Goal: Communication & Community: Answer question/provide support

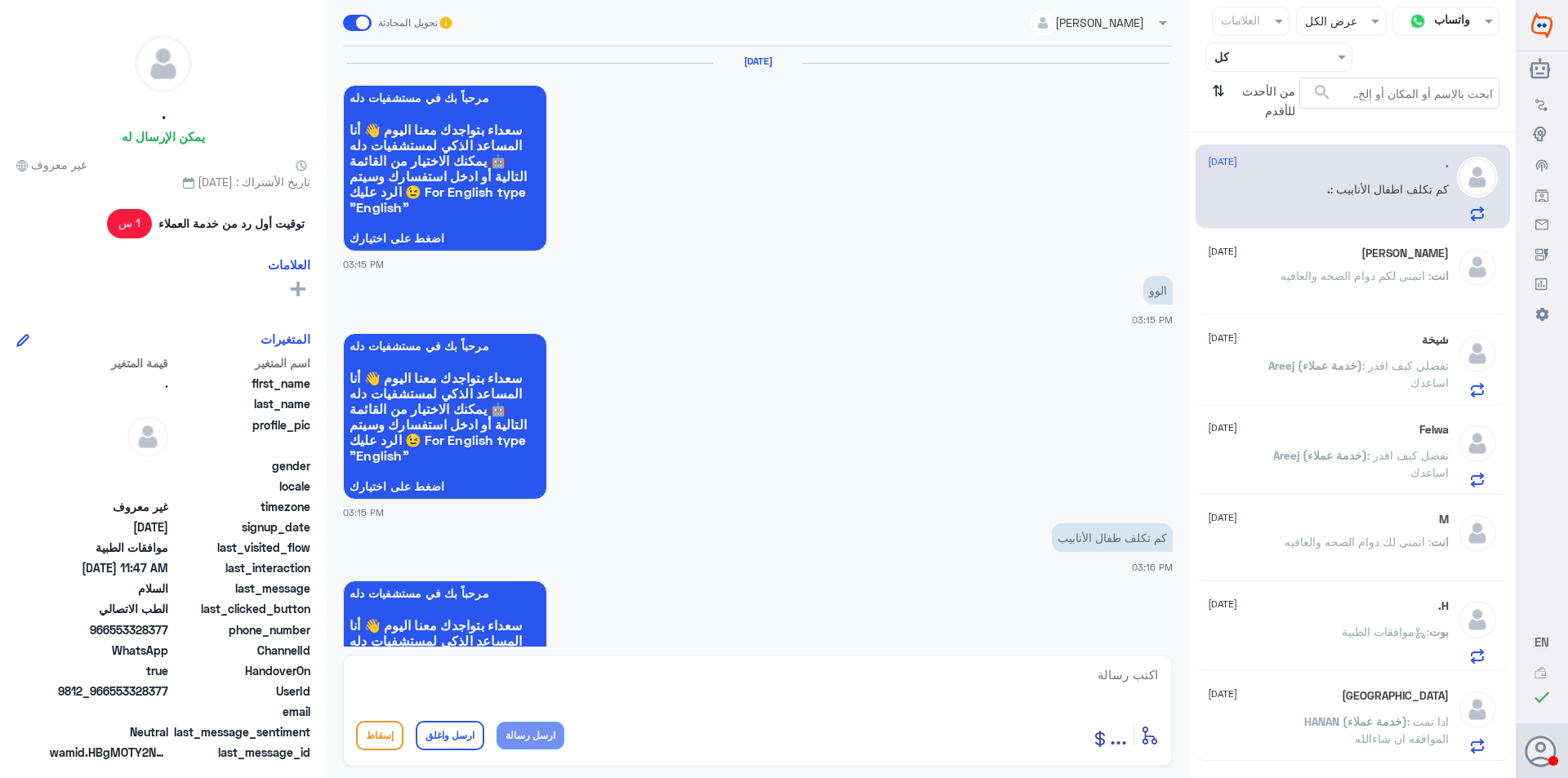
scroll to position [1551, 0]
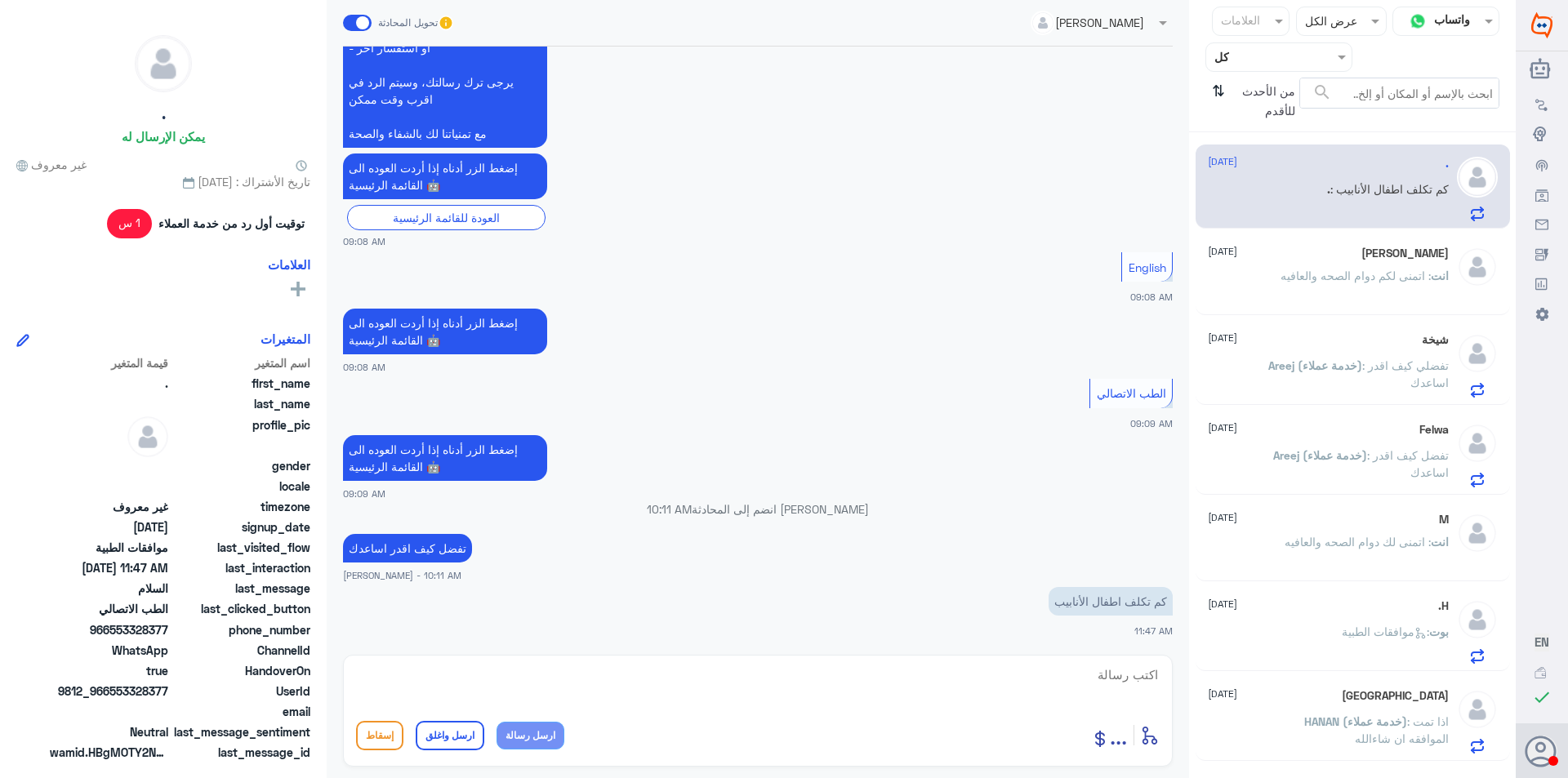
click at [1352, 276] on span ": اتمنى لكم دوام الصحه والعافيه" at bounding box center [1355, 275] width 150 height 14
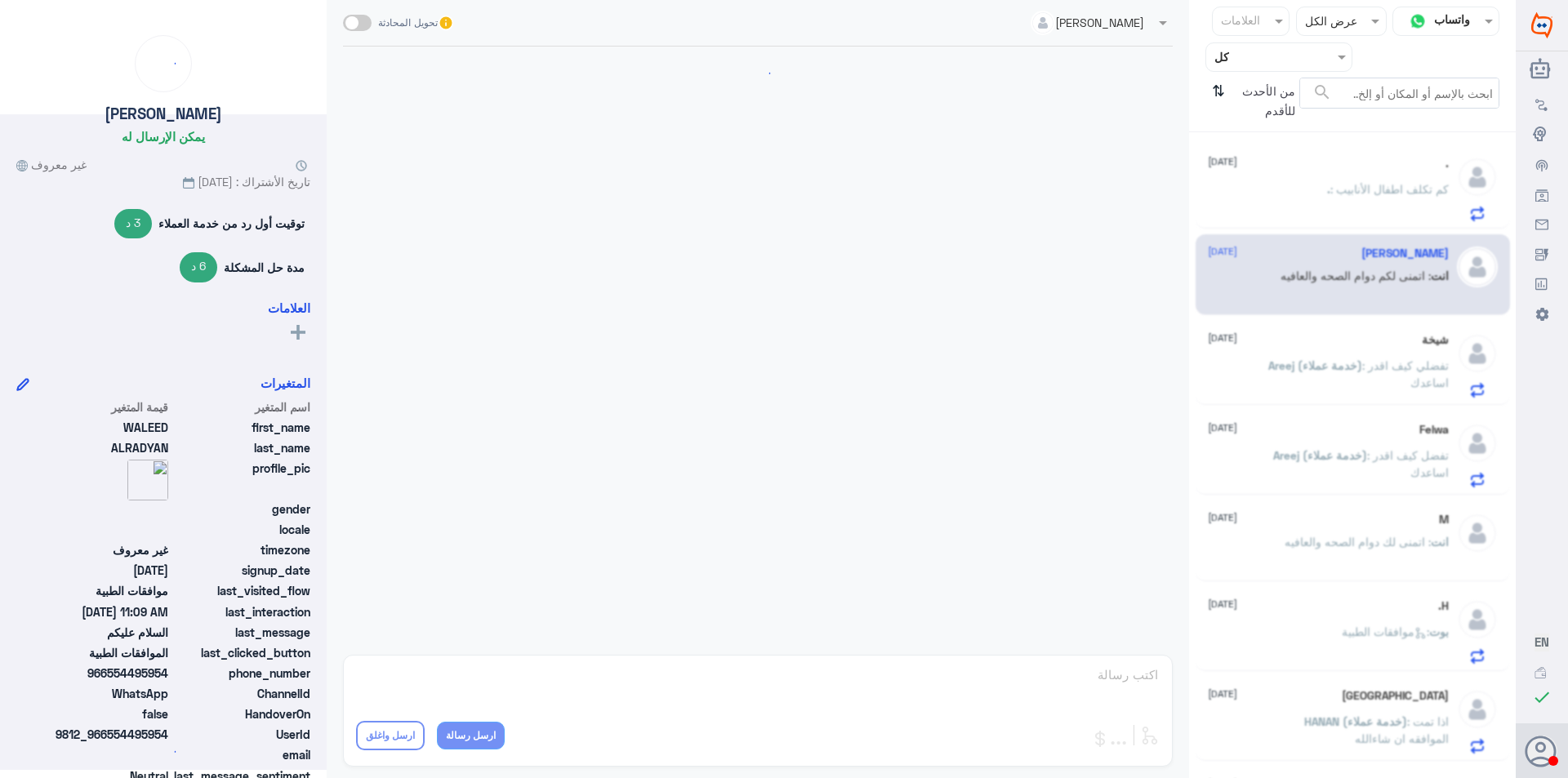
scroll to position [606, 0]
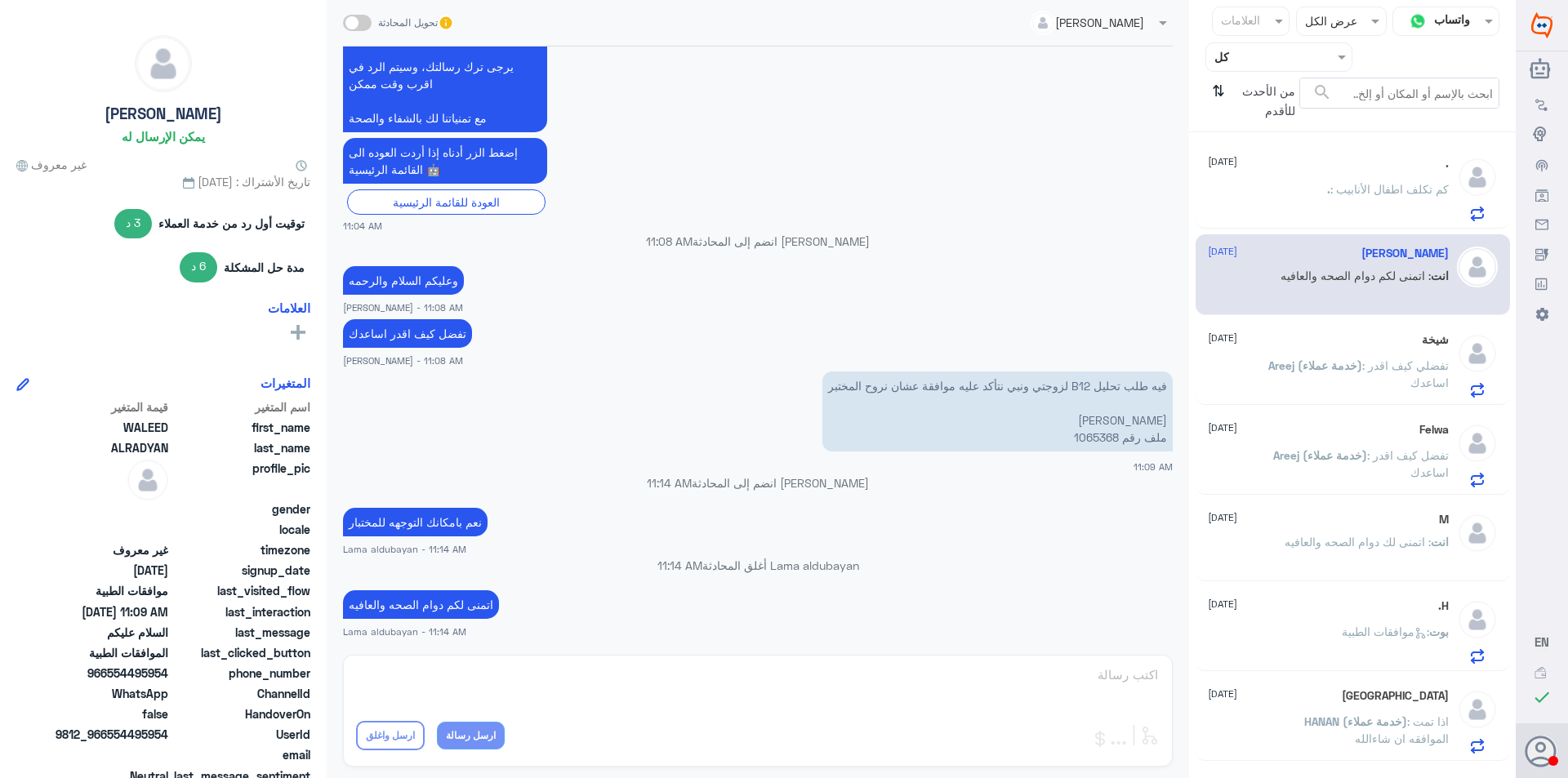
click at [1343, 371] on span "Areej (خدمة عملاء)" at bounding box center [1315, 365] width 94 height 14
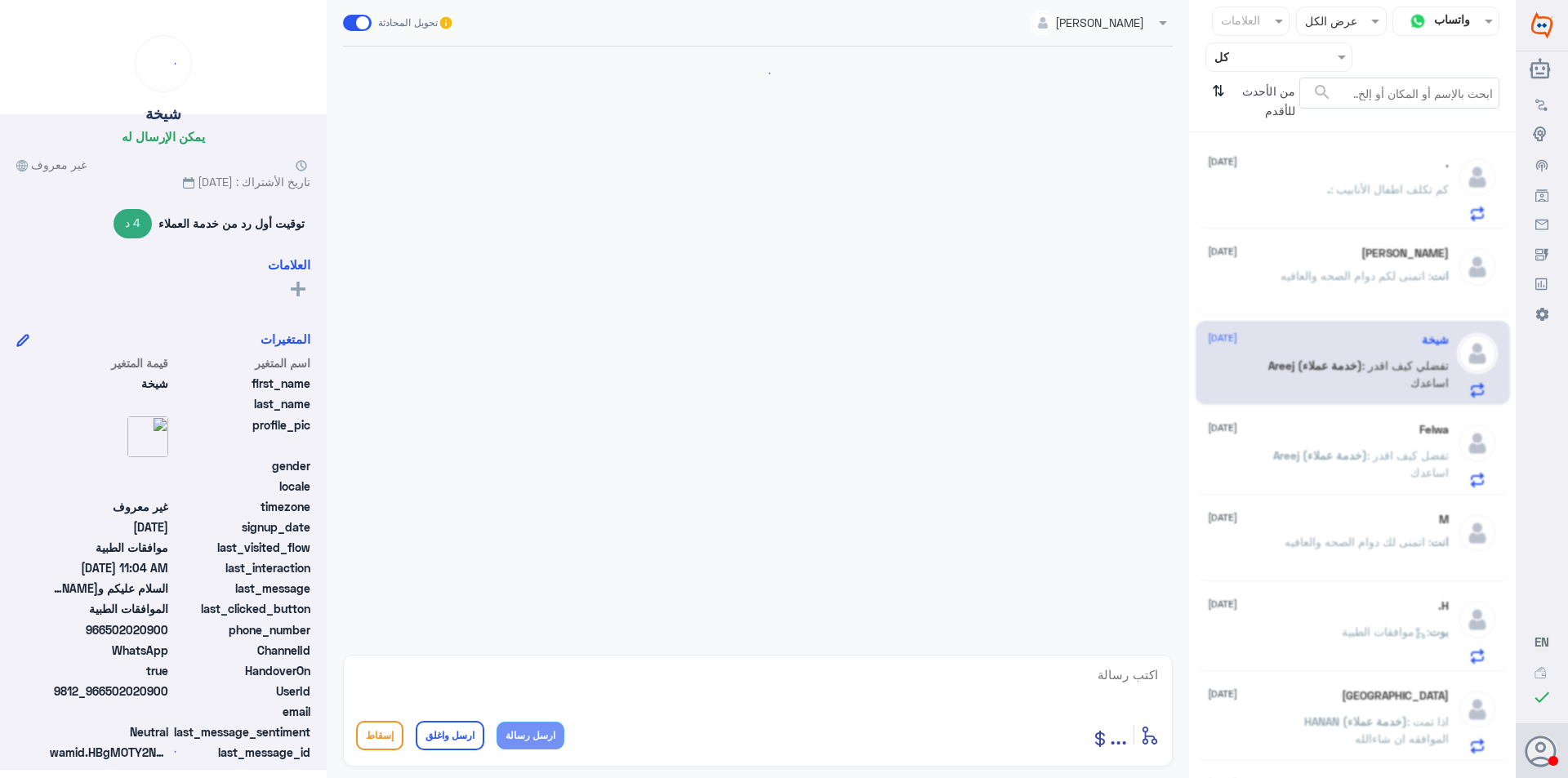
scroll to position [351, 0]
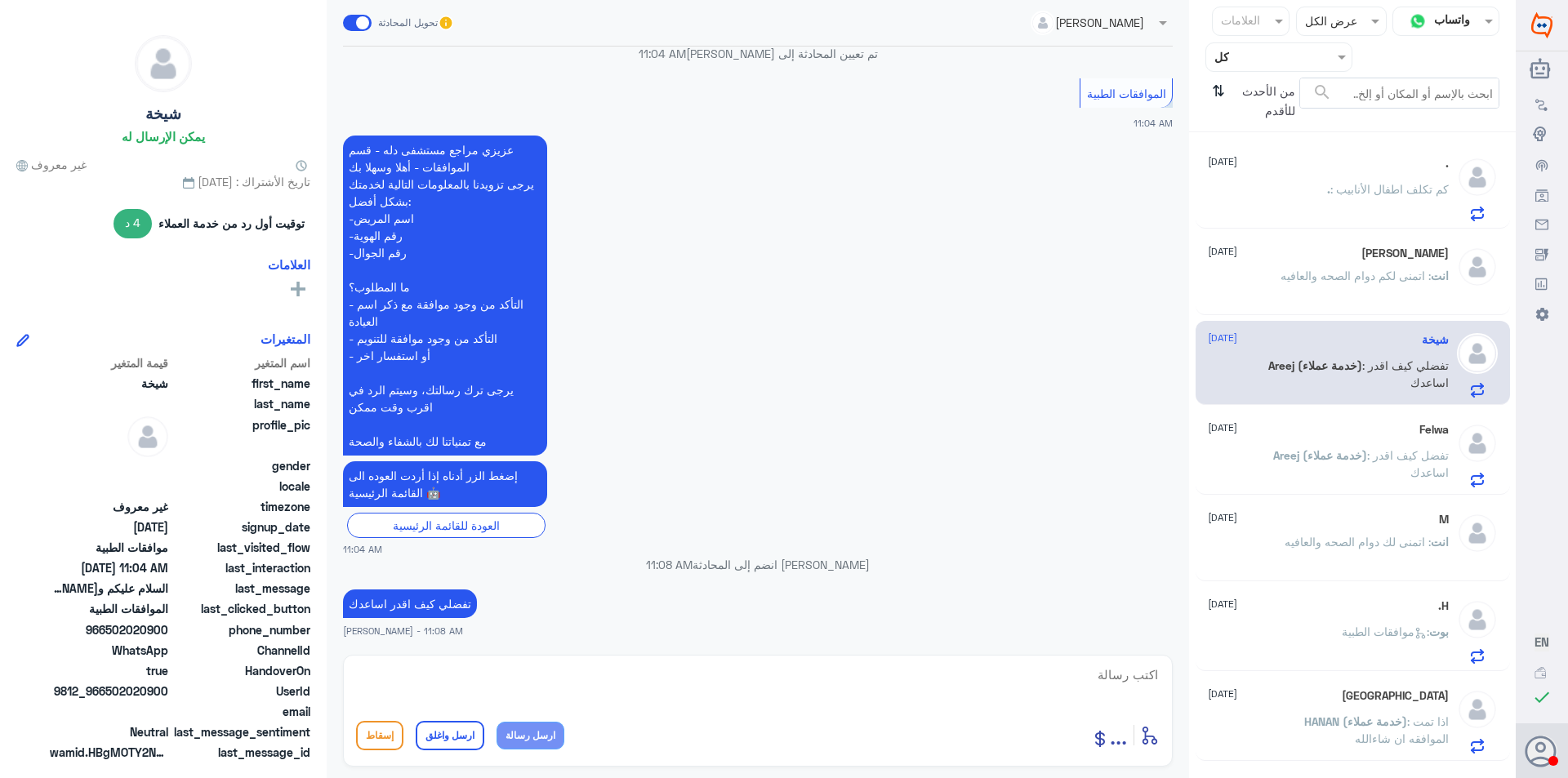
click at [1362, 466] on p "Areej (خدمة عملاء) : تفضل كيف اقدر اساعدك" at bounding box center [1357, 467] width 184 height 41
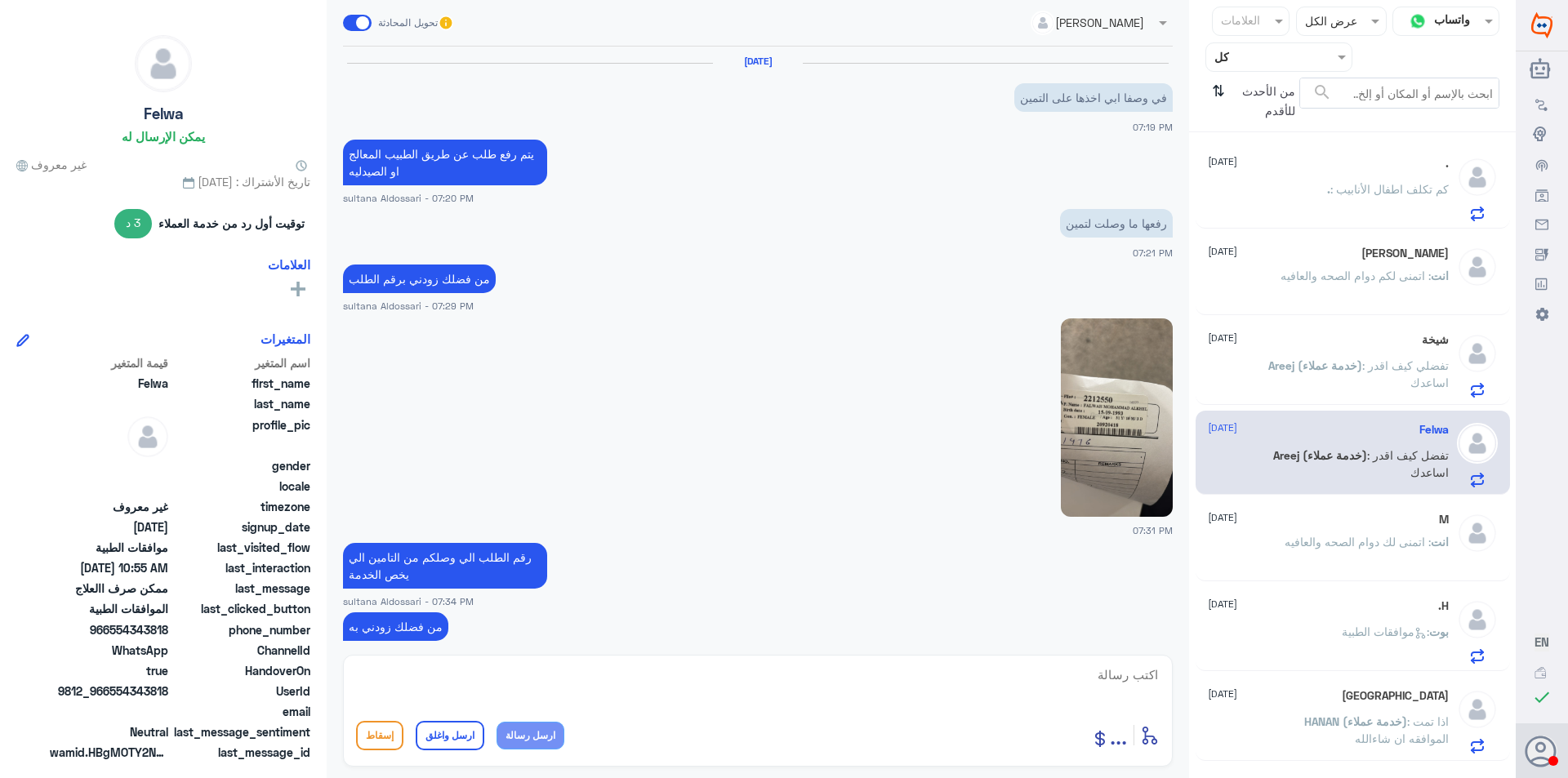
scroll to position [1295, 0]
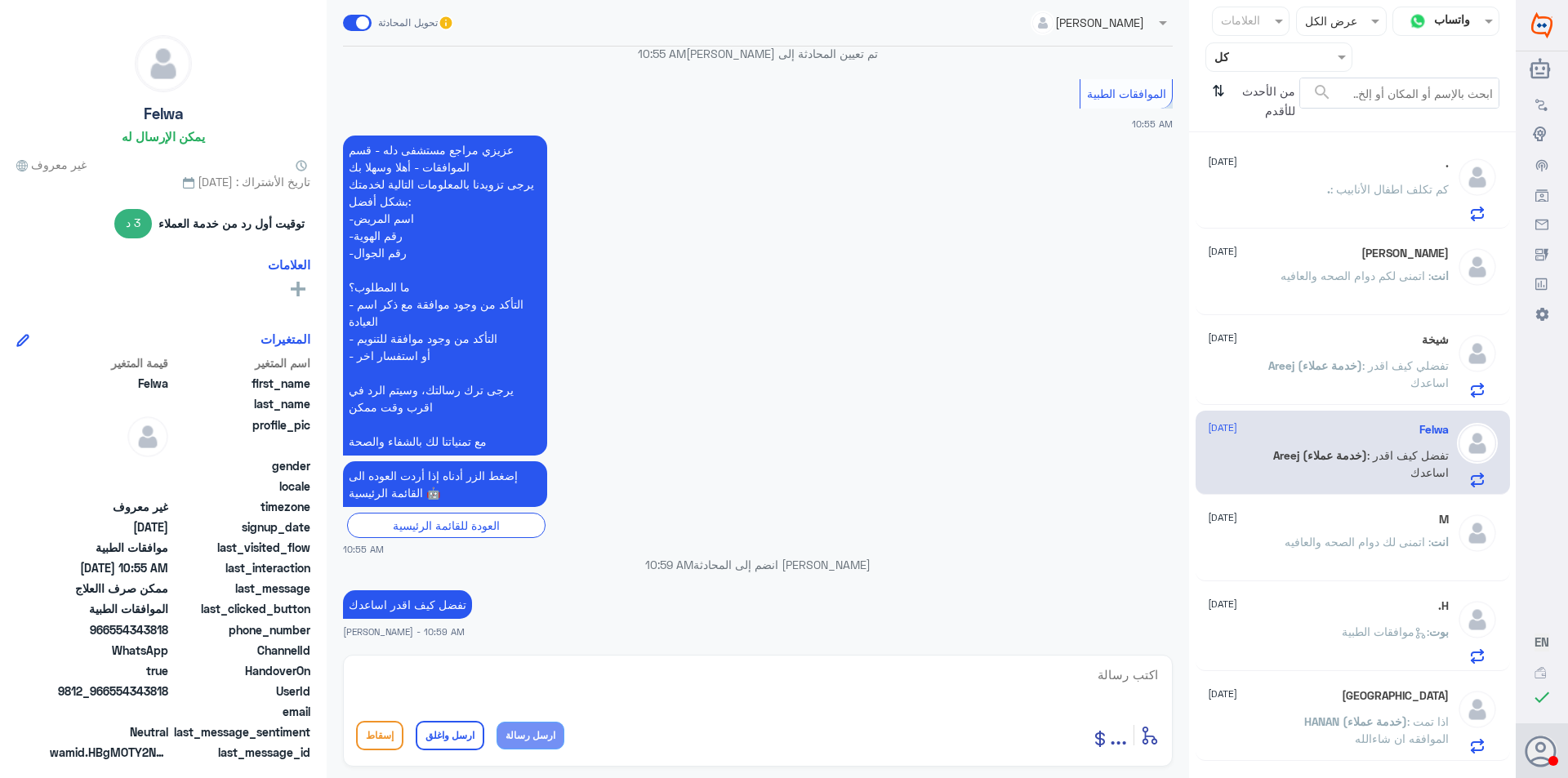
click at [1316, 540] on span ": اتمنى لك دوام الصحه والعافيه" at bounding box center [1357, 542] width 146 height 14
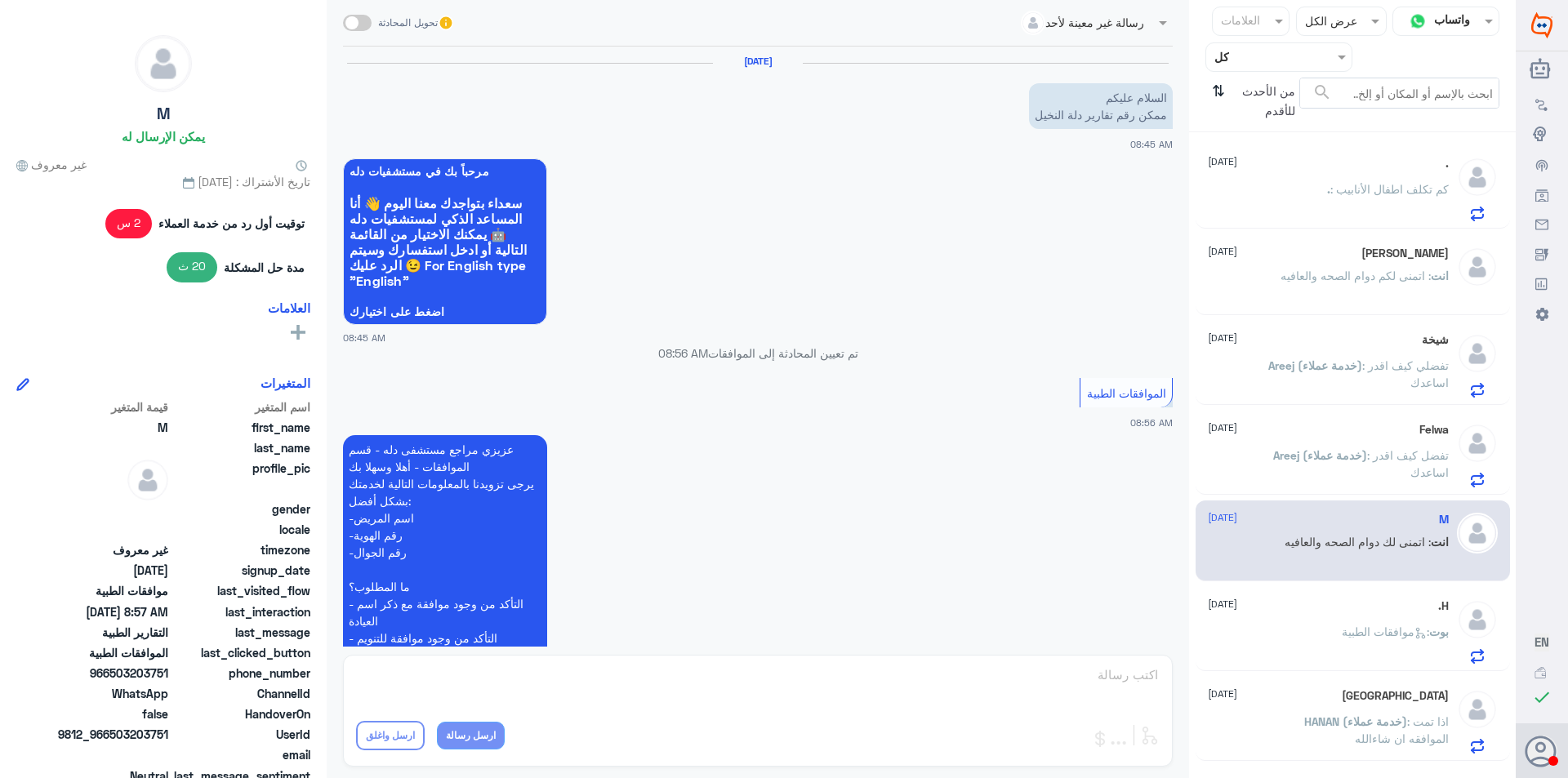
scroll to position [489, 0]
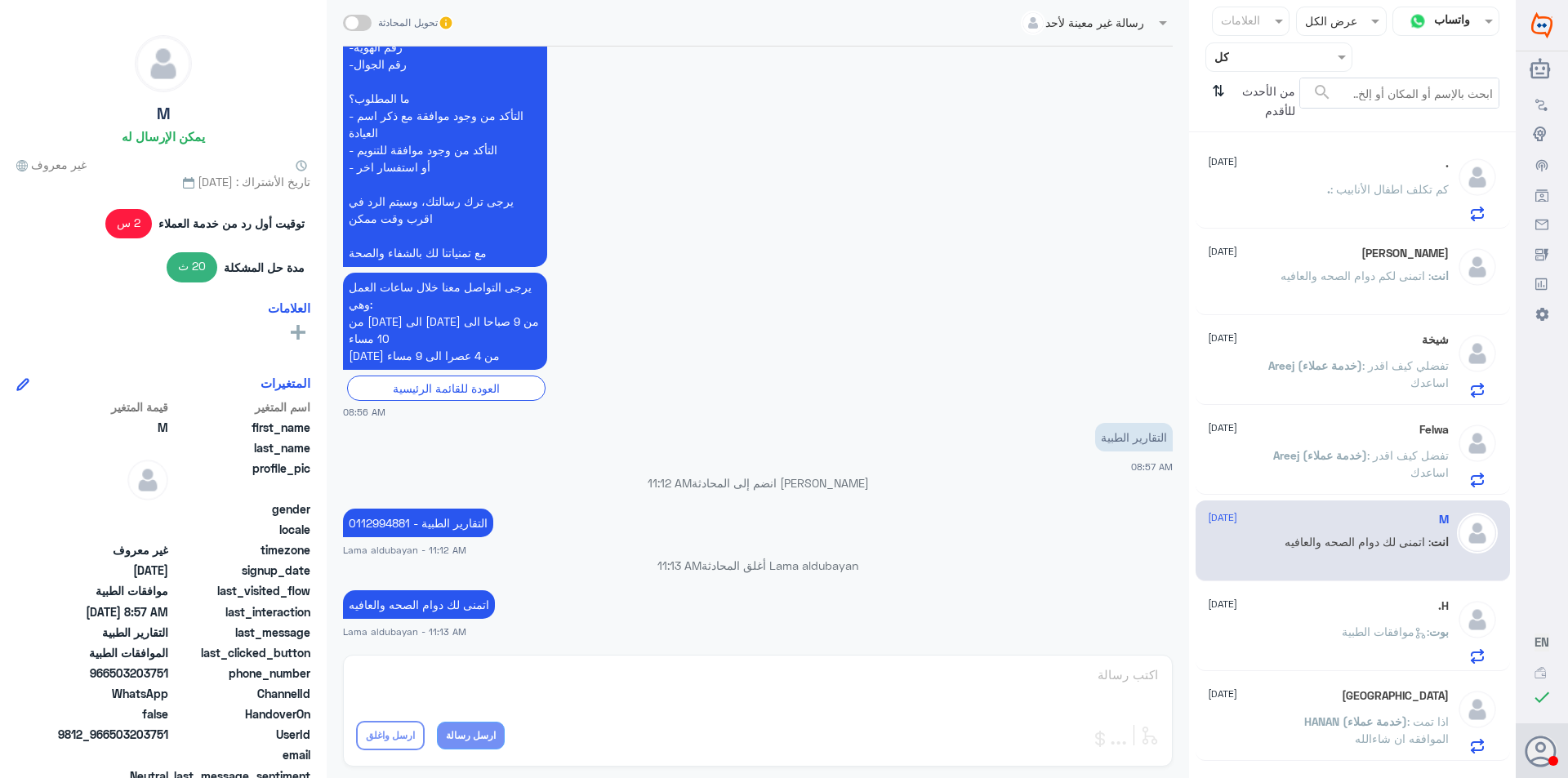
click at [1368, 292] on p "انت : اتمنى لكم دوام الصحه والعافيه" at bounding box center [1364, 288] width 168 height 41
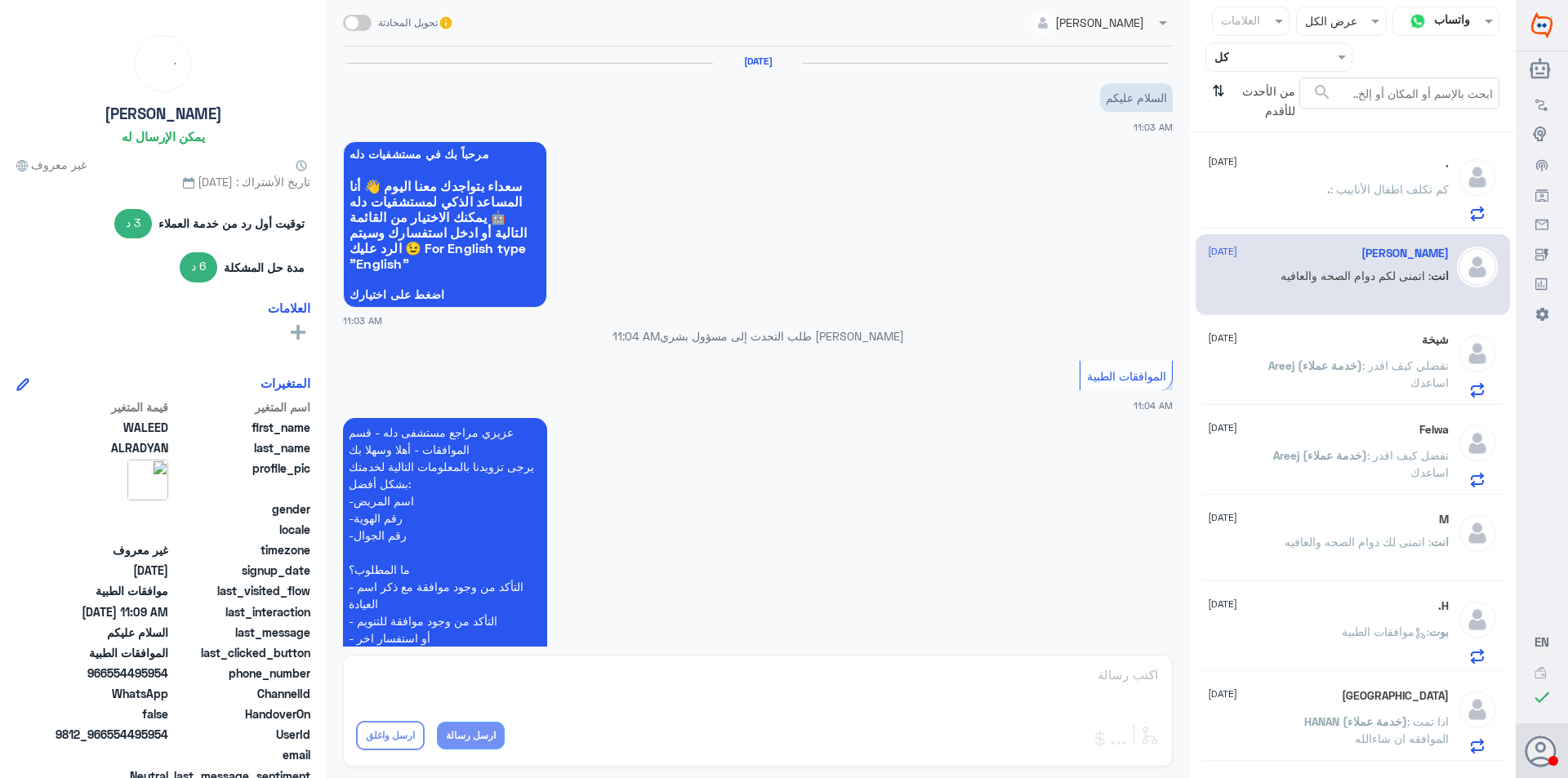
scroll to position [606, 0]
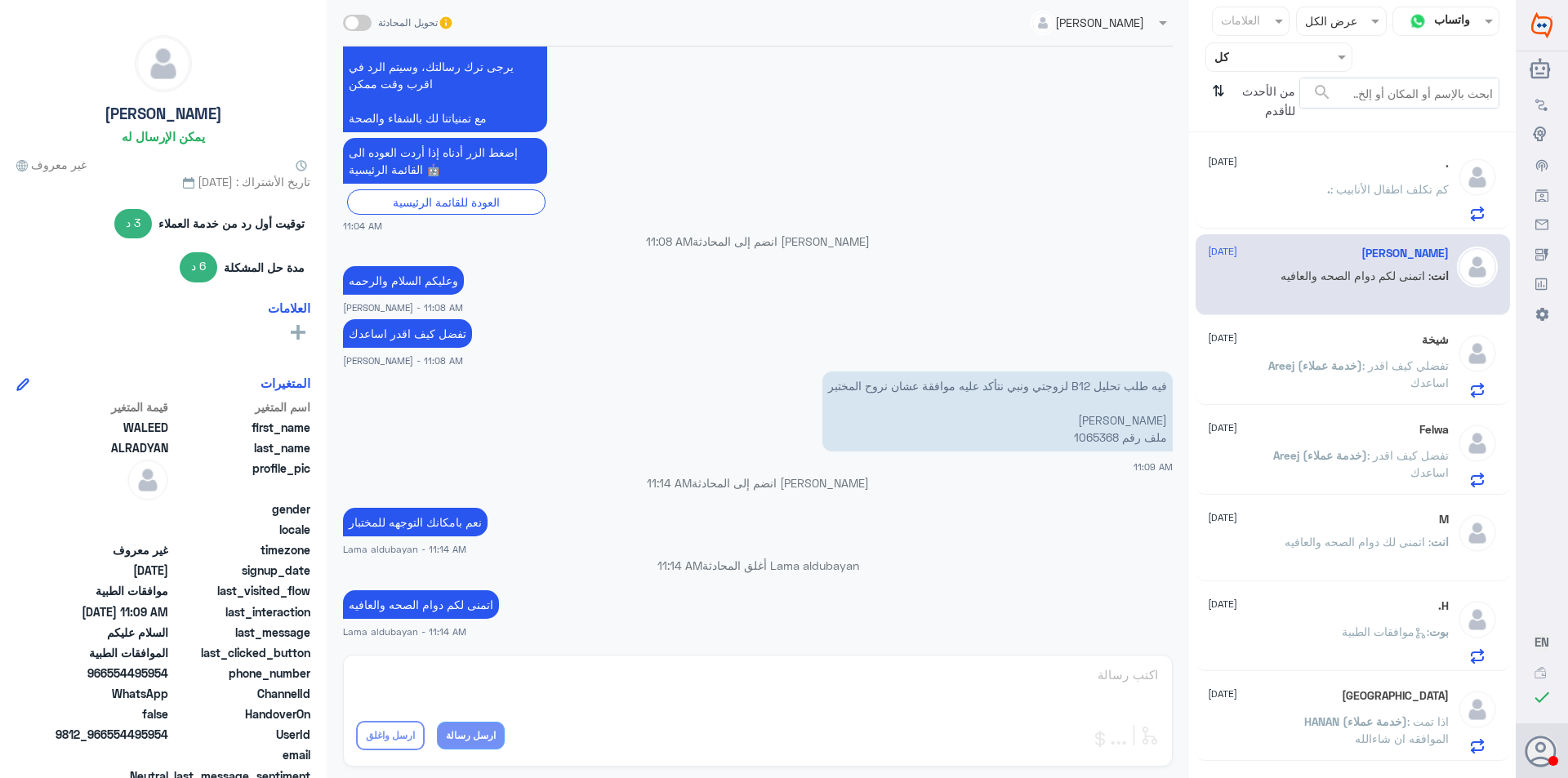
click at [1225, 85] on div "من الأحدث للأقدم ⇅" at bounding box center [1252, 102] width 94 height 48
click at [1215, 90] on icon "⇅" at bounding box center [1219, 98] width 13 height 42
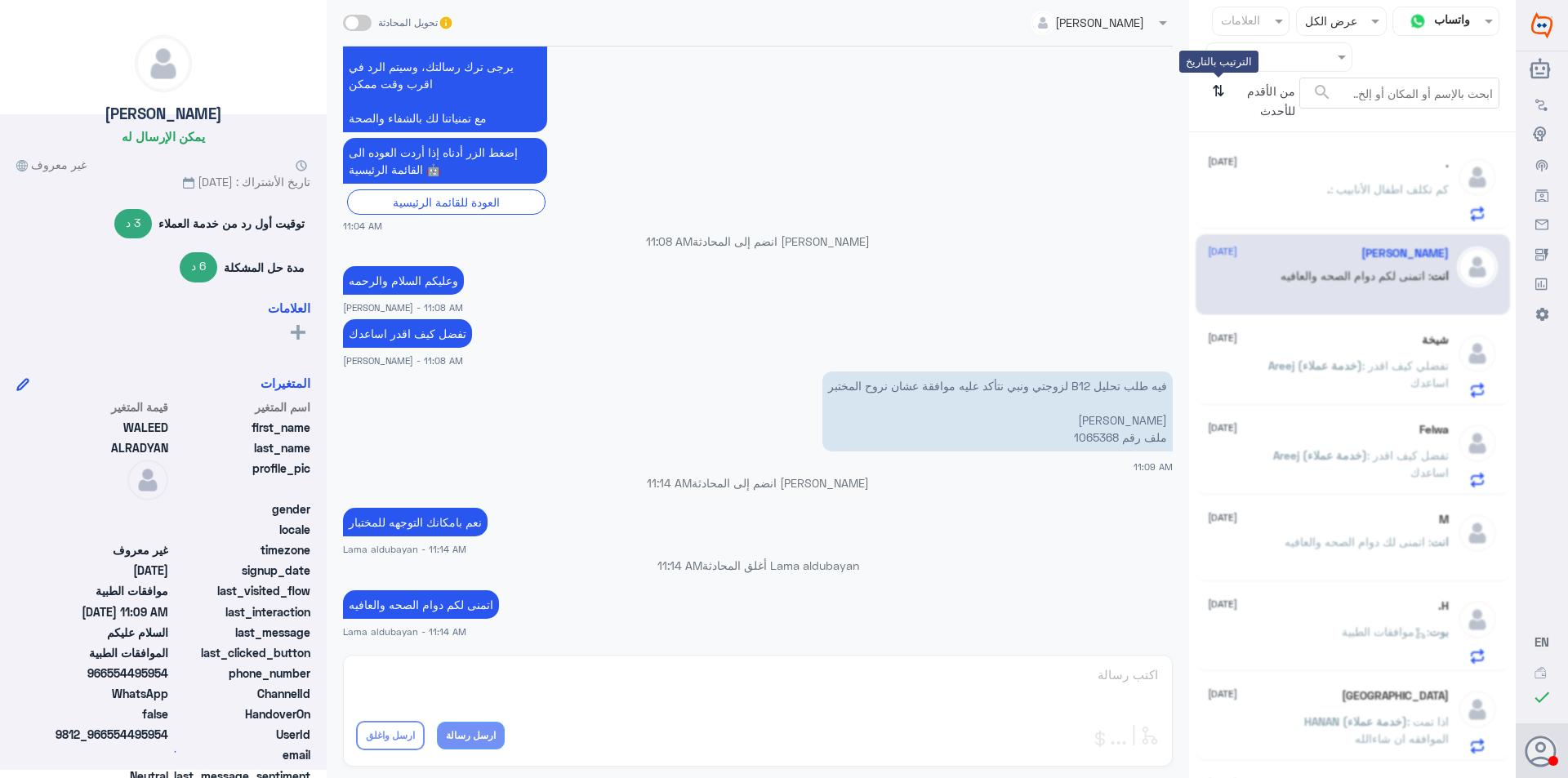
scroll to position [0, 0]
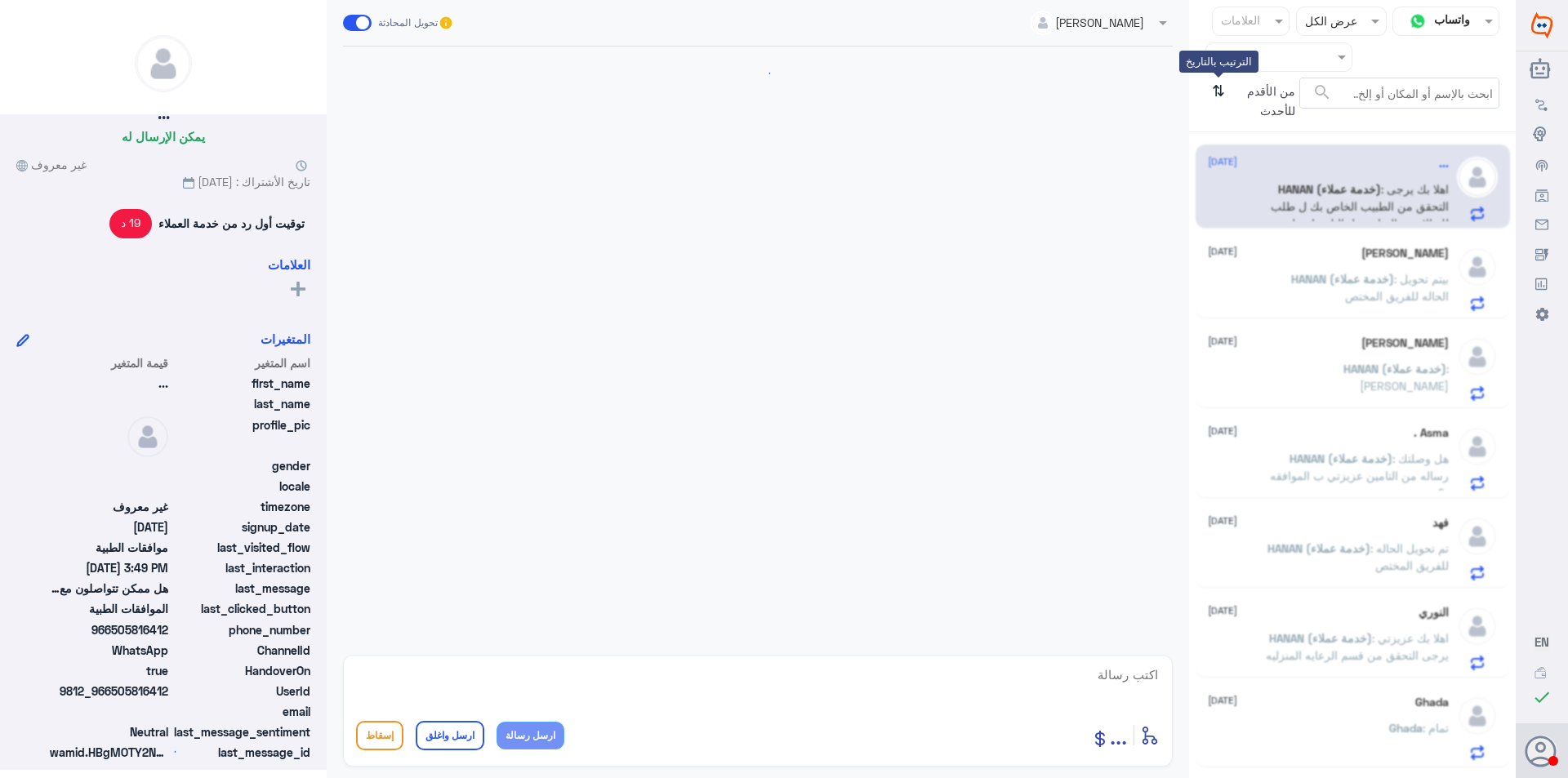
click at [1217, 90] on icon "⇅" at bounding box center [1219, 98] width 13 height 42
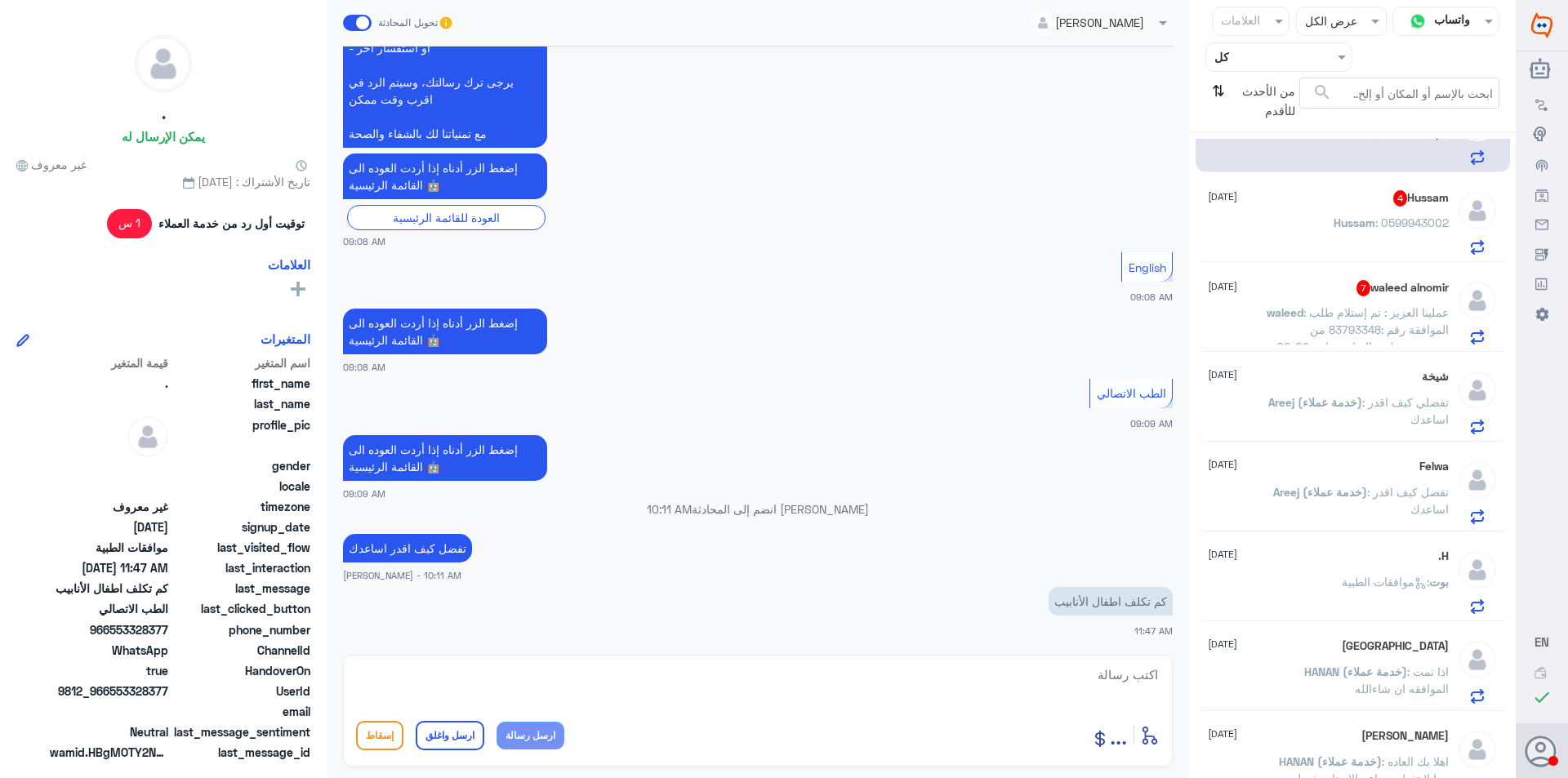
scroll to position [82, 0]
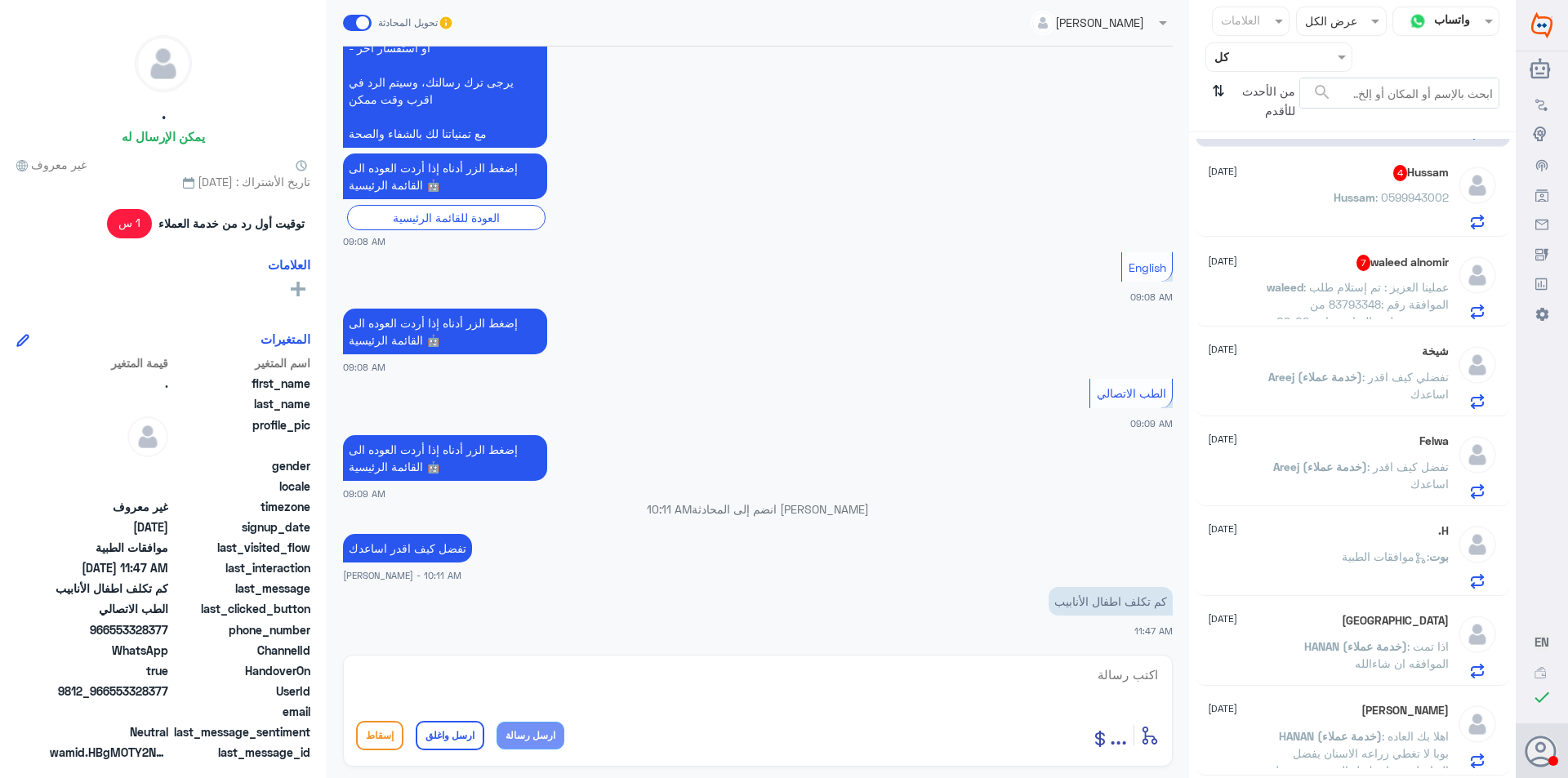
click at [1327, 443] on div "Felwa [DATE]" at bounding box center [1329, 441] width 241 height 14
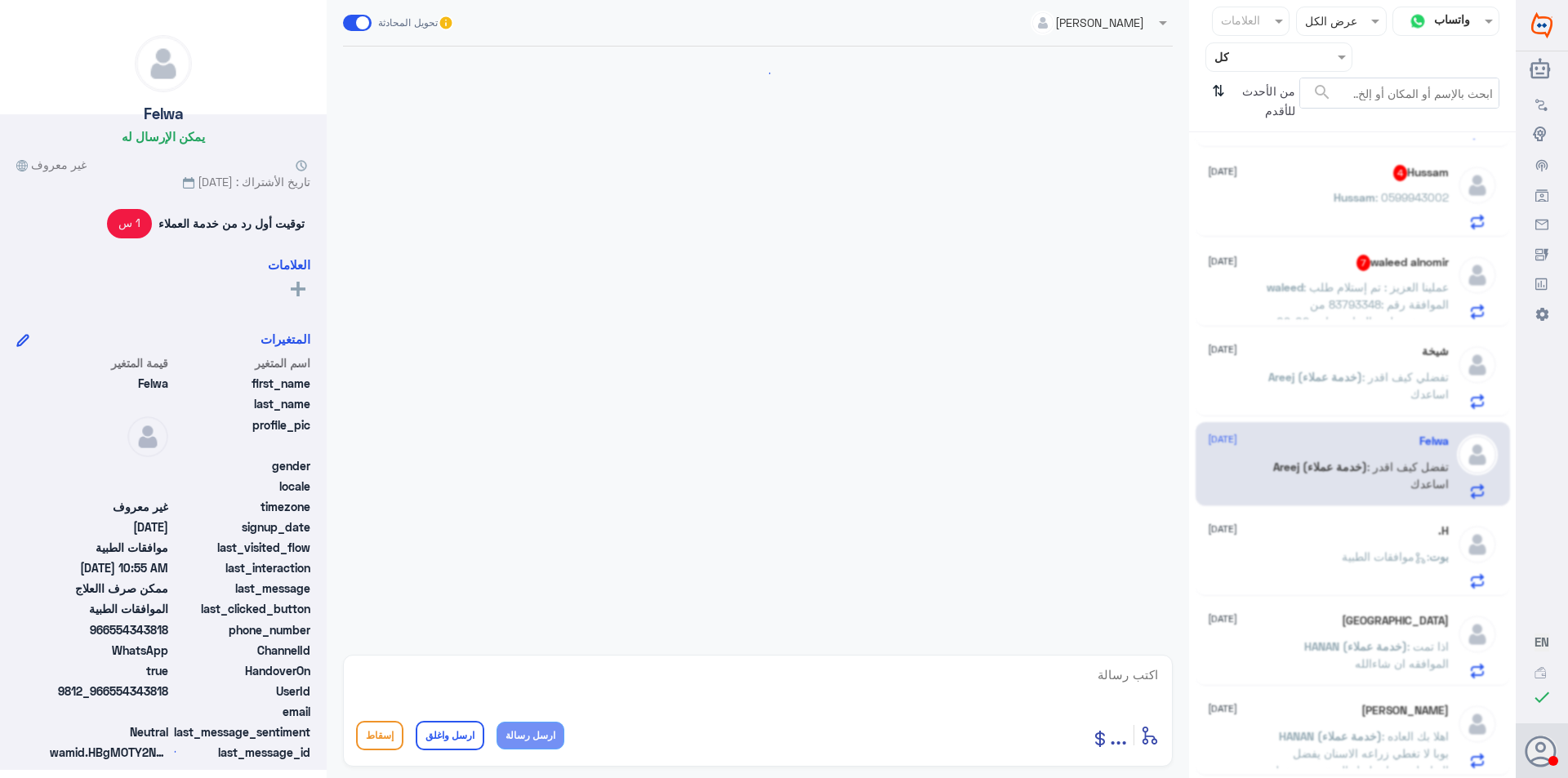
scroll to position [1295, 0]
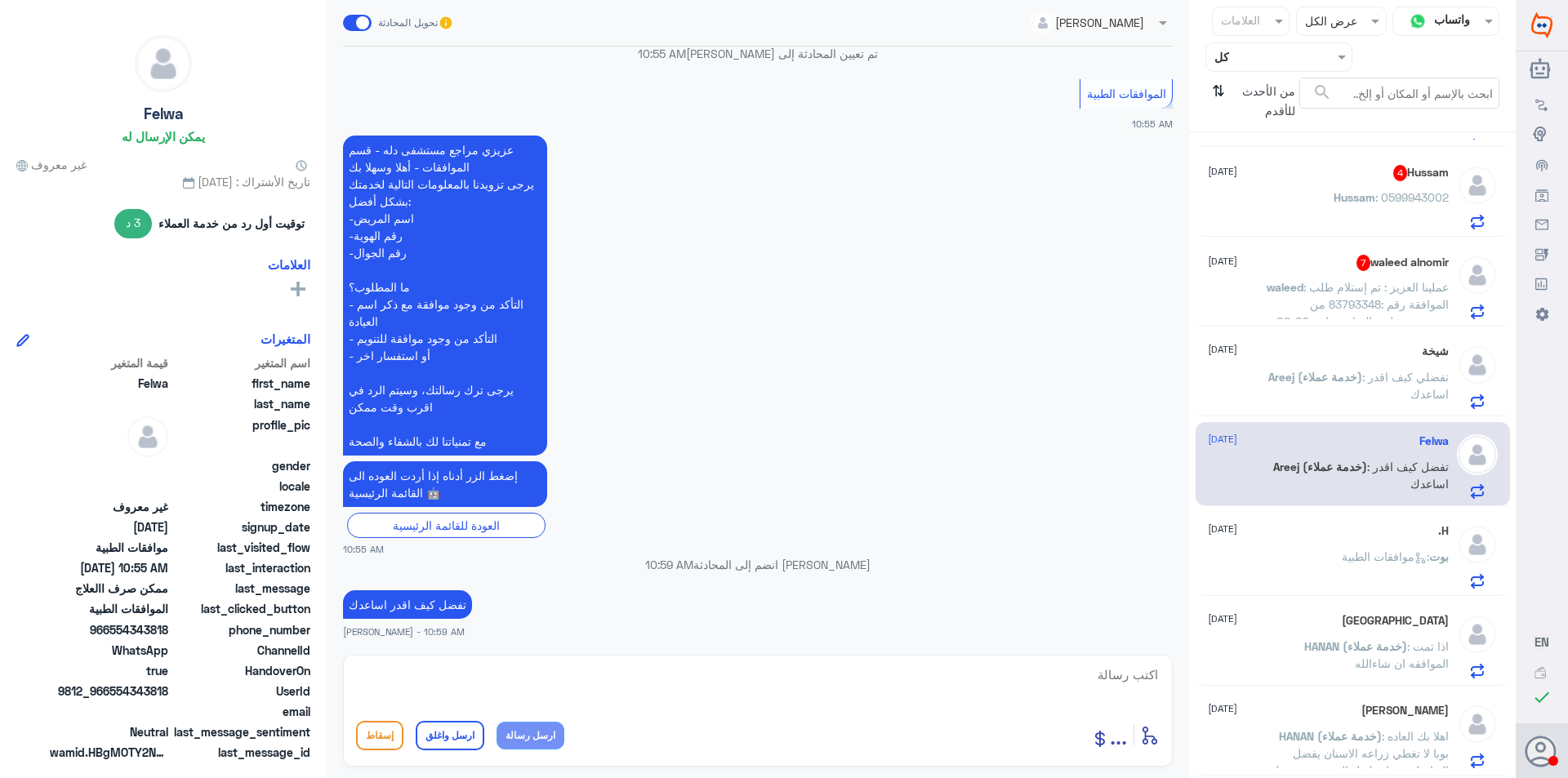
click at [1279, 374] on span "Areej (خدمة عملاء)" at bounding box center [1315, 376] width 94 height 14
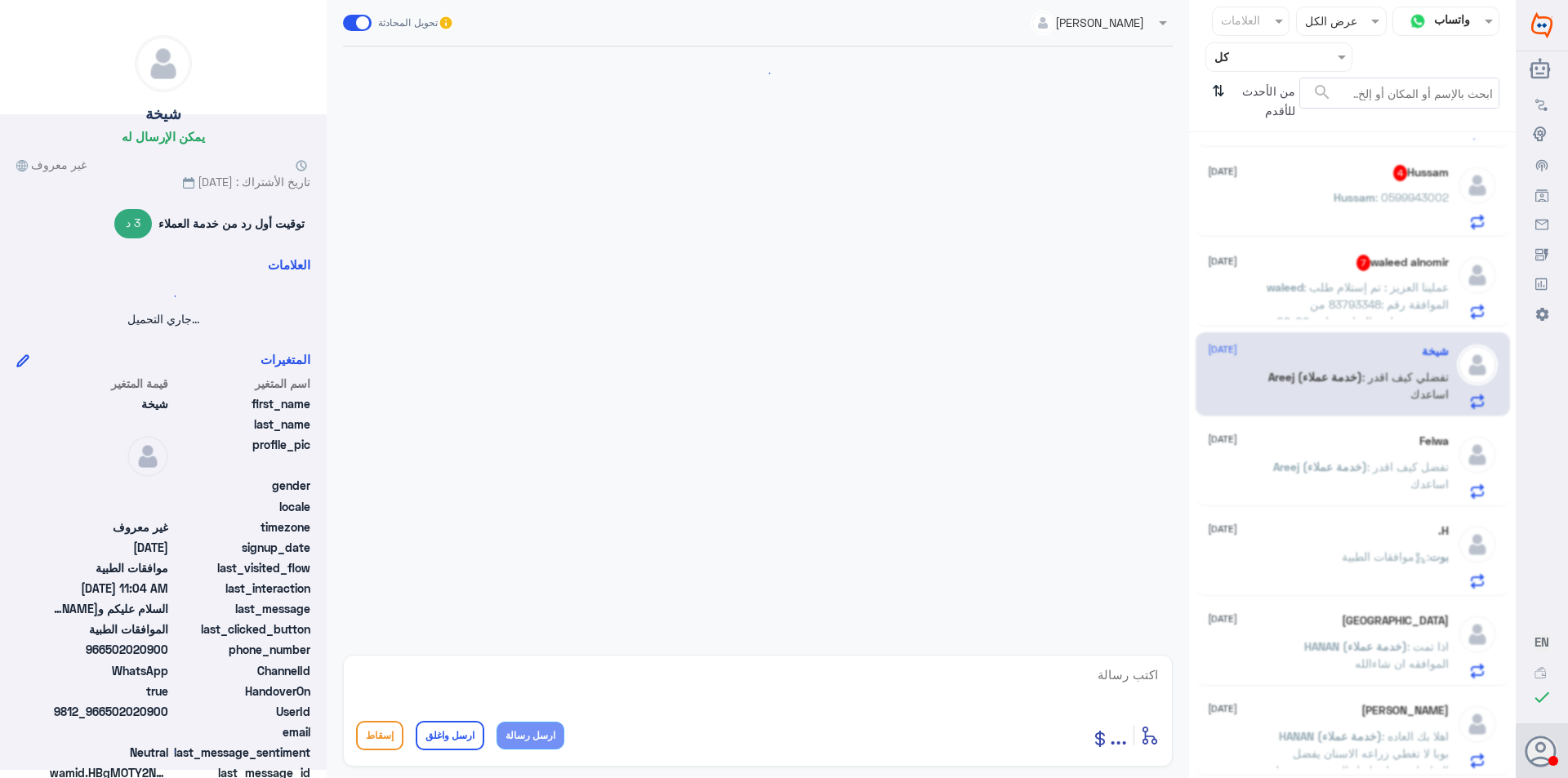
scroll to position [351, 0]
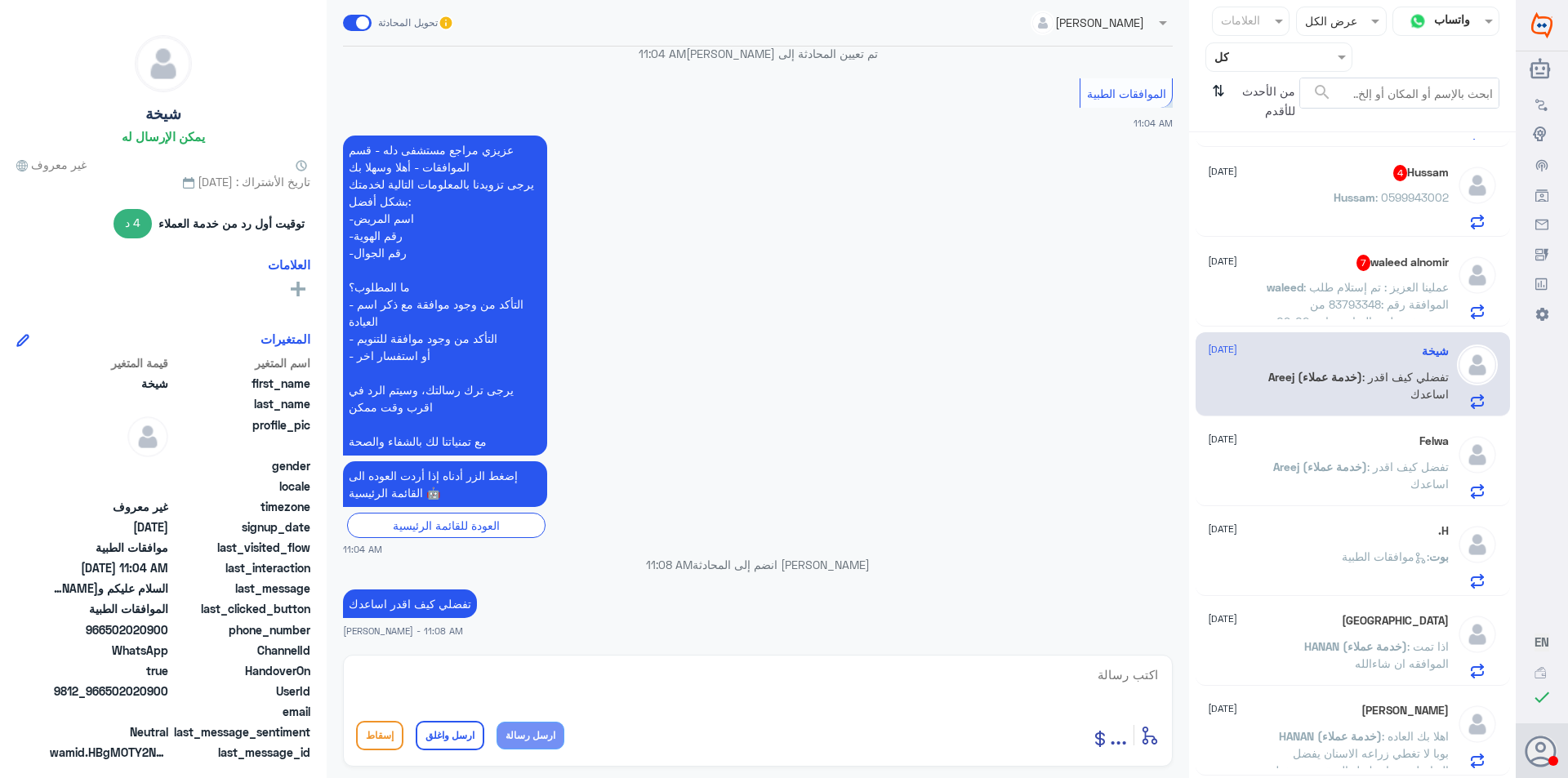
click at [1332, 297] on p "waleed : عملينا العزيز : تم إستلام طلب الموافقة رقم :83793348 من :مستشفى دلة - …" at bounding box center [1357, 299] width 184 height 41
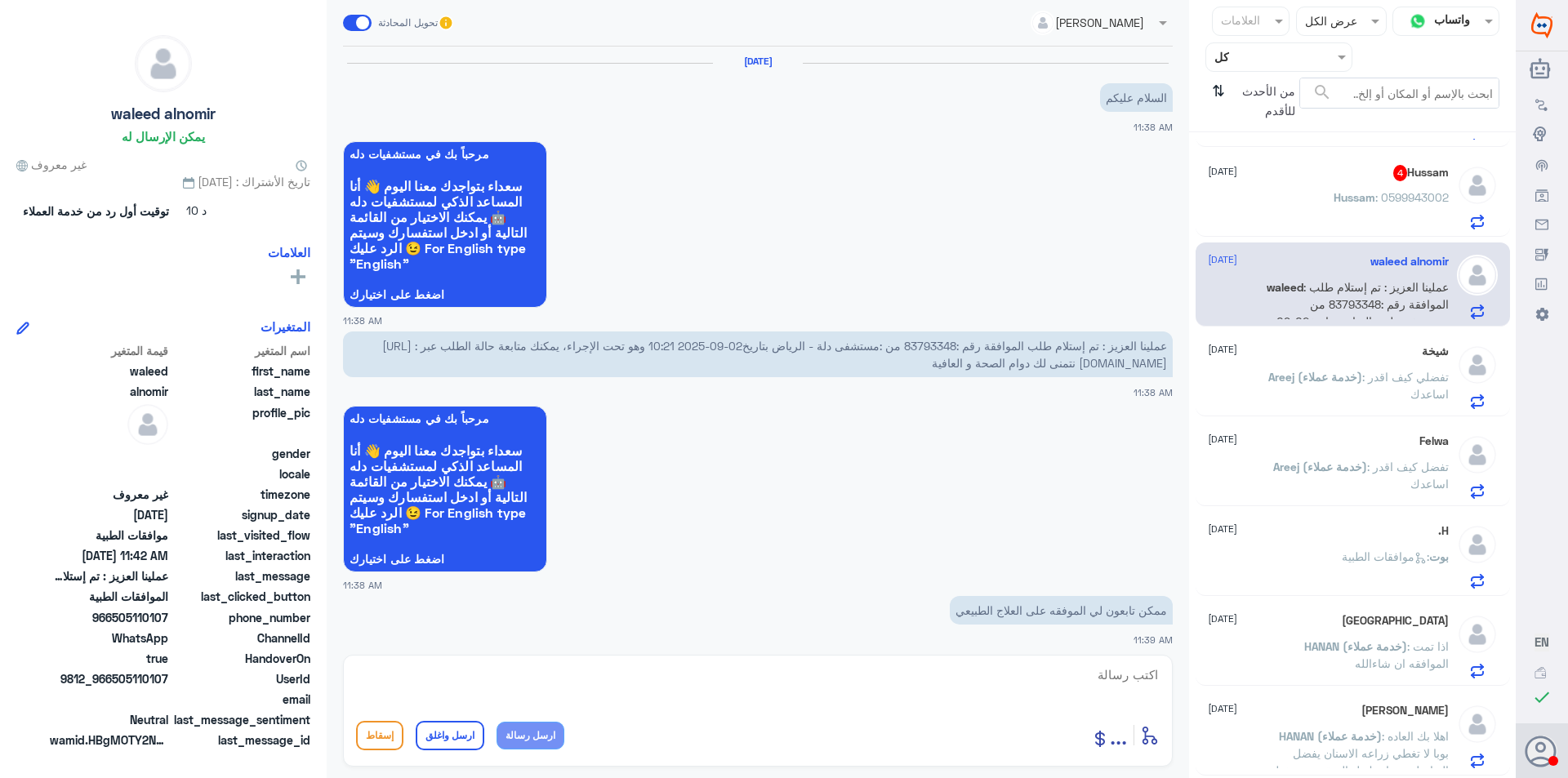
scroll to position [984, 0]
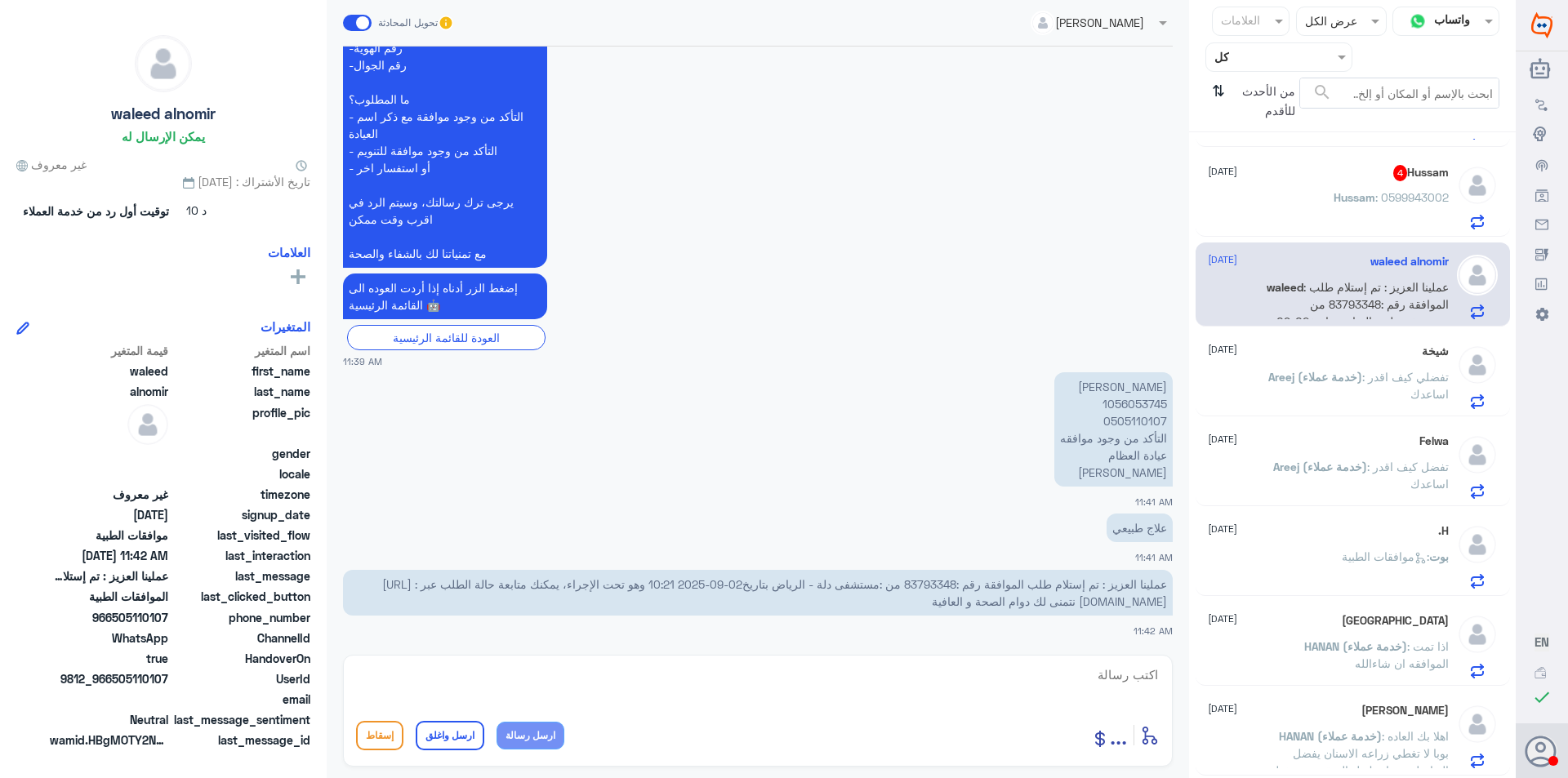
click at [1145, 405] on p "[PERSON_NAME] 1056053745 0505110107 التأكد من وجود موافقه عيادة العظام [PERSON_…" at bounding box center [1113, 429] width 118 height 114
copy p "1056053745"
